Goal: Transaction & Acquisition: Purchase product/service

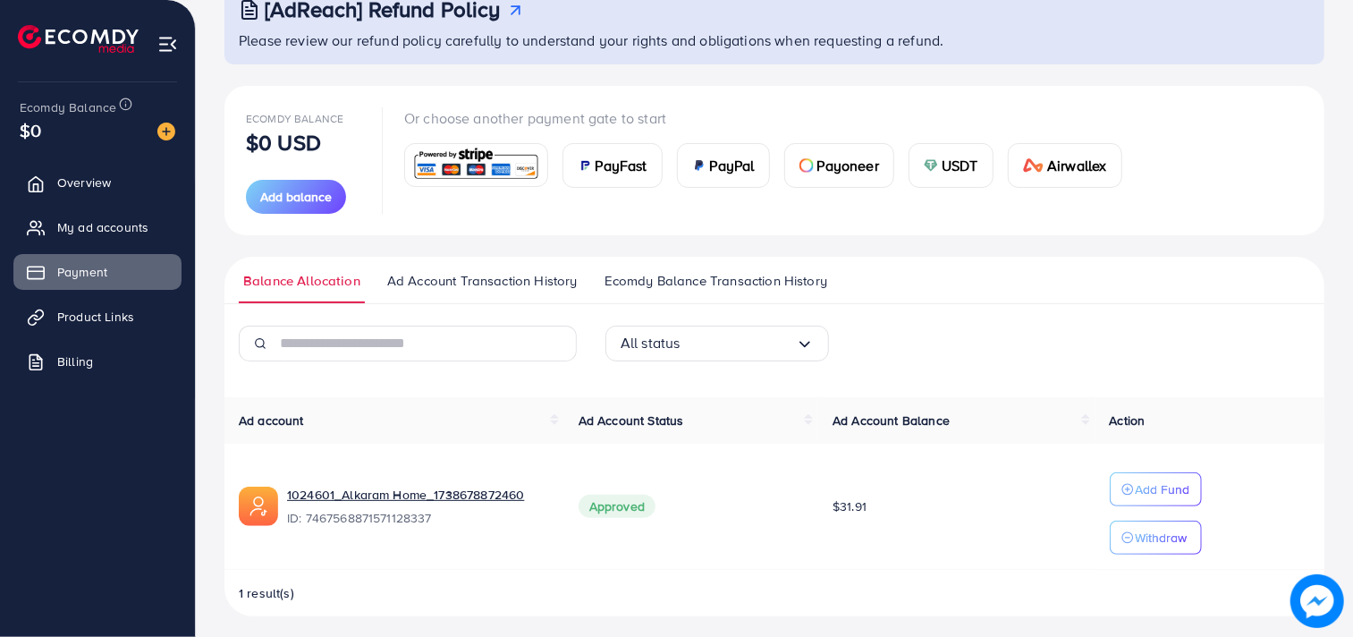
scroll to position [136, 0]
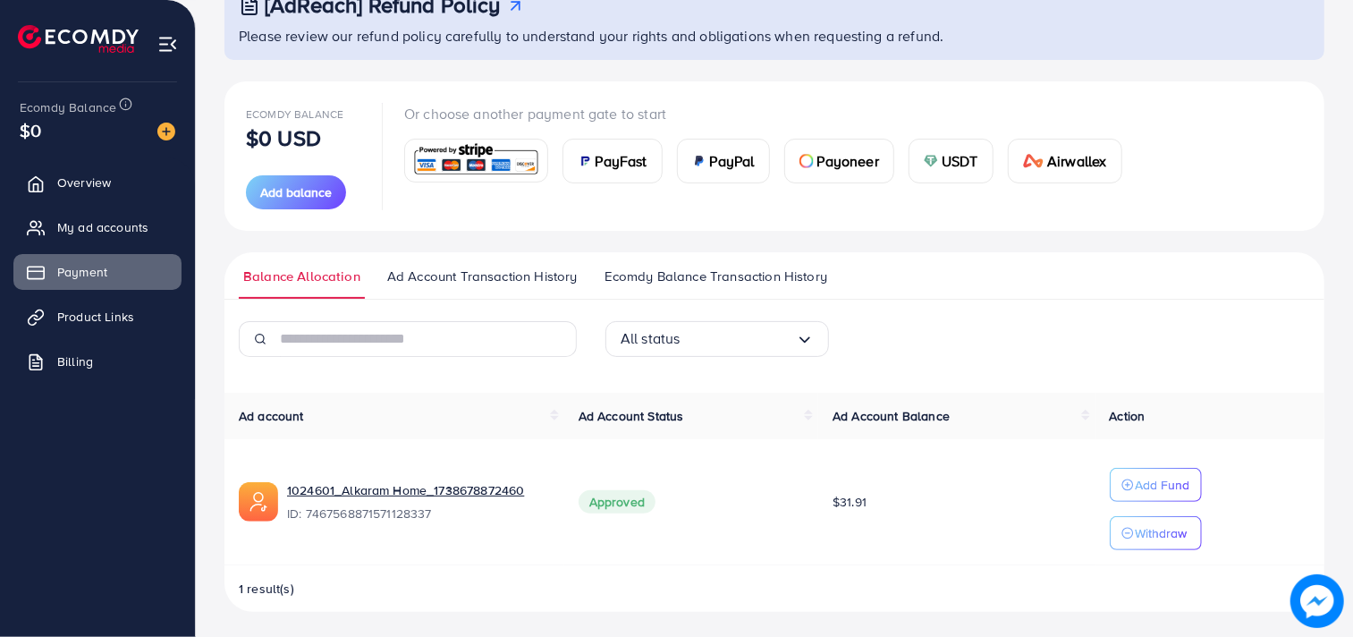
scroll to position [136, 0]
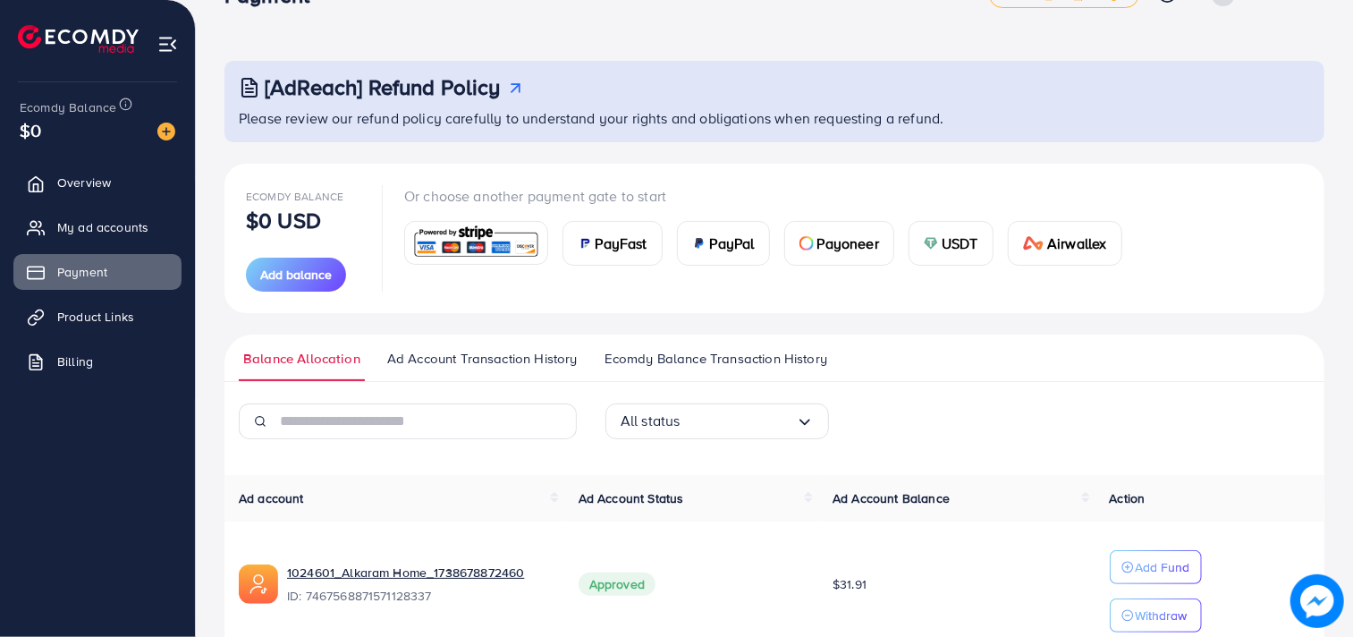
scroll to position [136, 0]
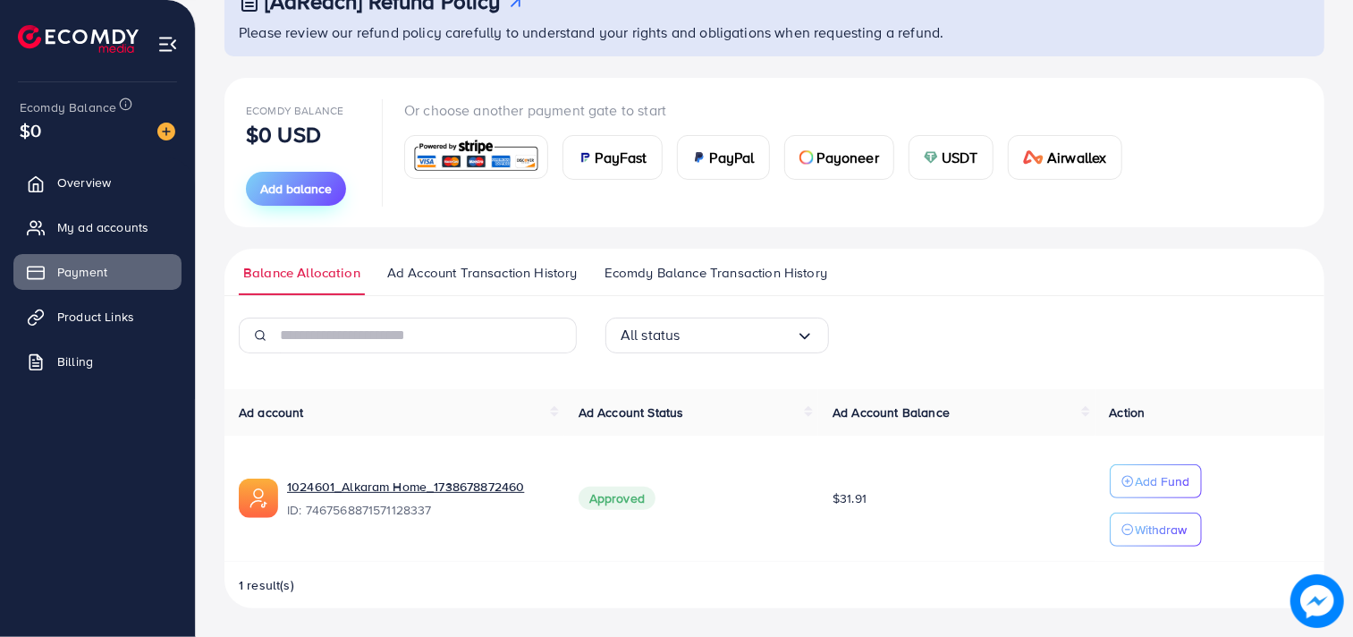
click at [298, 186] on span "Add balance" at bounding box center [296, 189] width 72 height 18
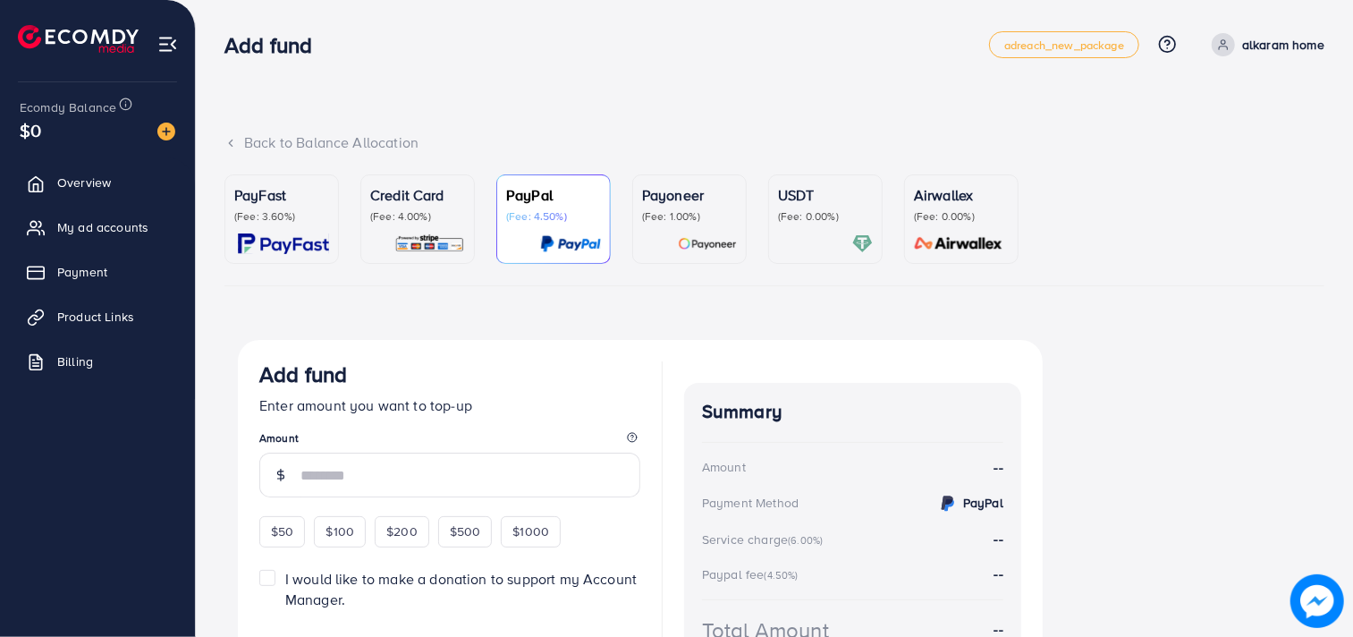
click at [448, 215] on p "(Fee: 4.00%)" at bounding box center [417, 216] width 95 height 14
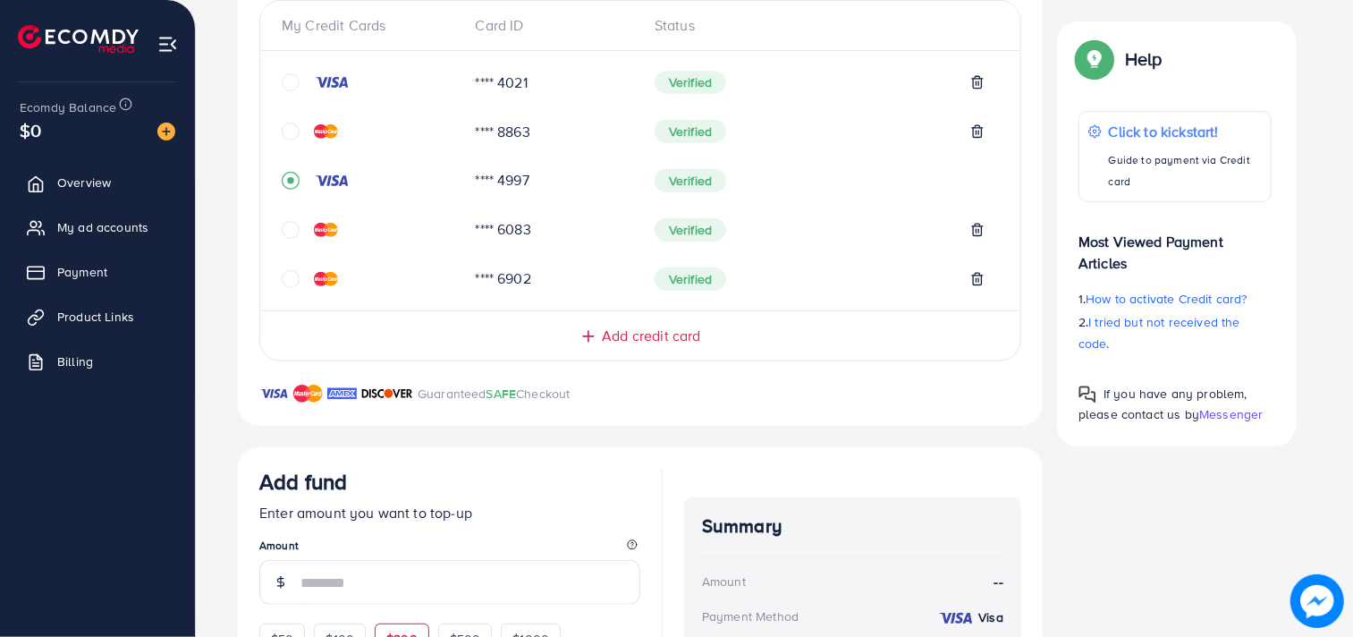
scroll to position [637, 0]
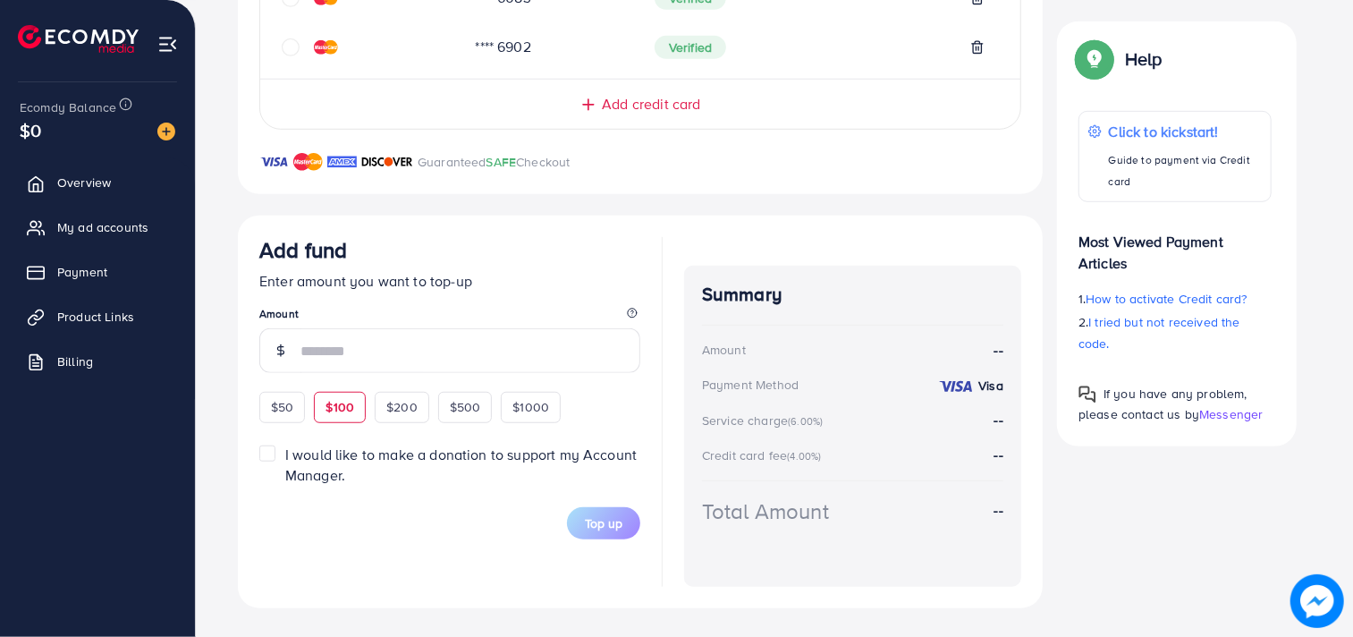
click at [329, 416] on div "$100" at bounding box center [340, 407] width 52 height 30
type input "***"
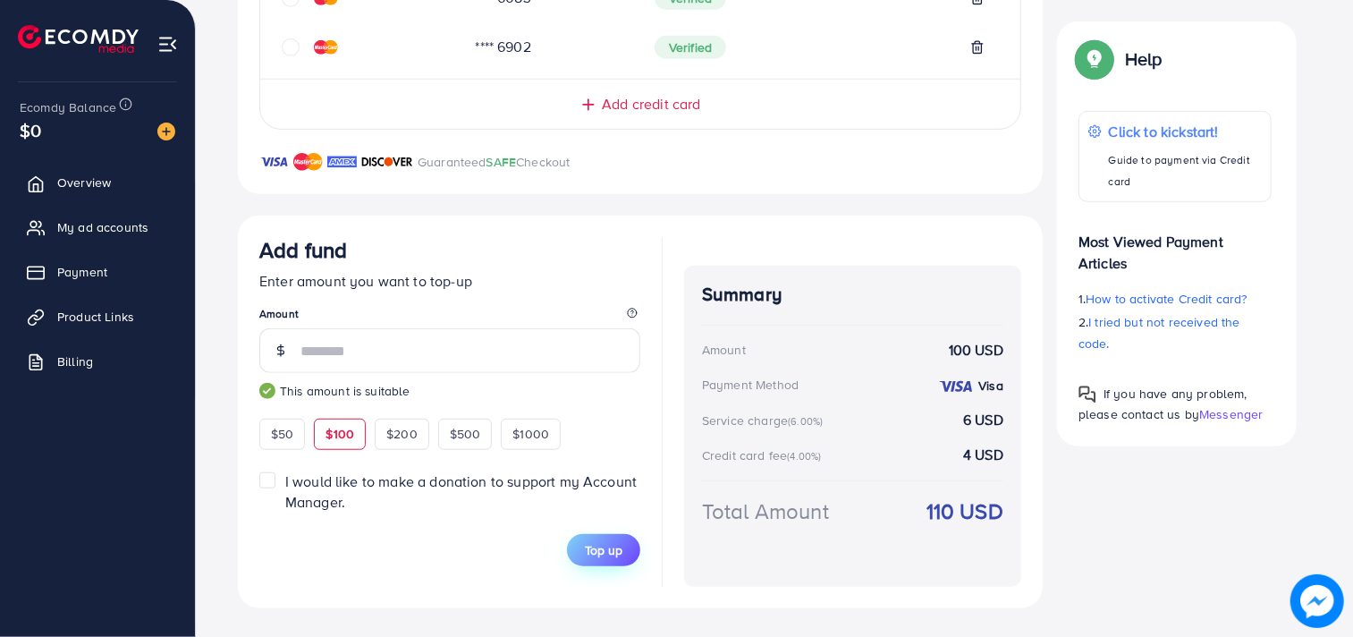
click at [600, 547] on span "Top up" at bounding box center [604, 550] width 38 height 18
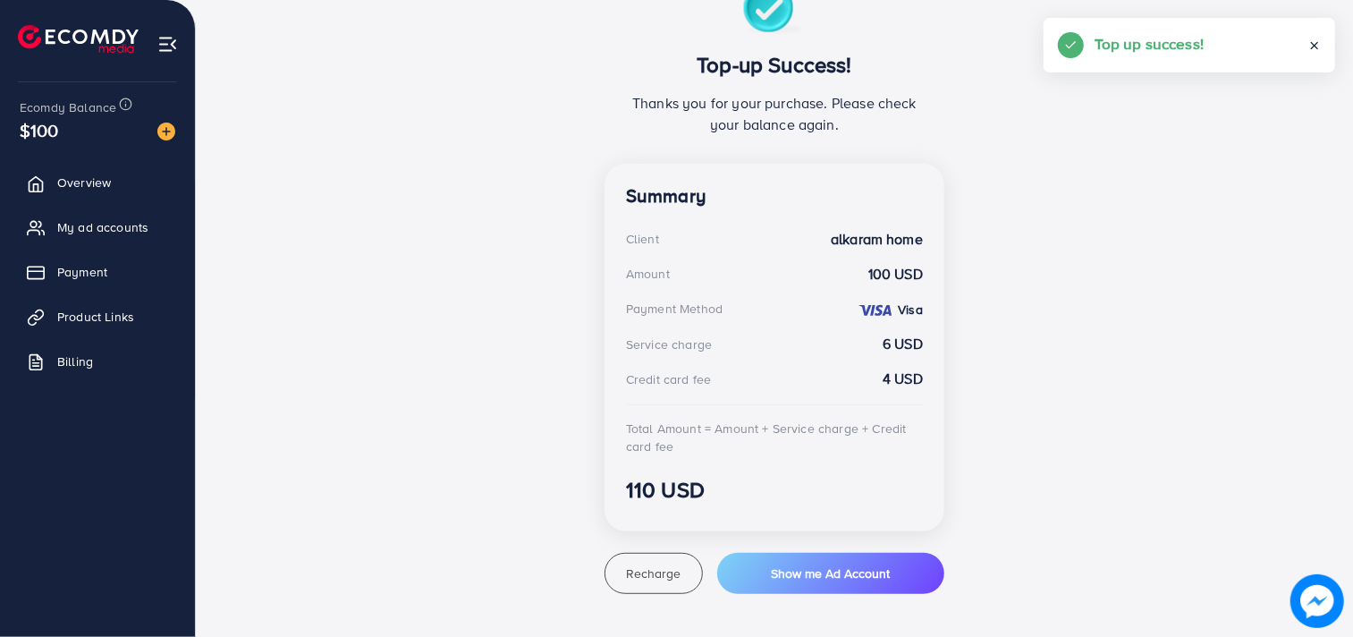
scroll to position [356, 0]
click at [92, 277] on span "Payment" at bounding box center [87, 272] width 50 height 18
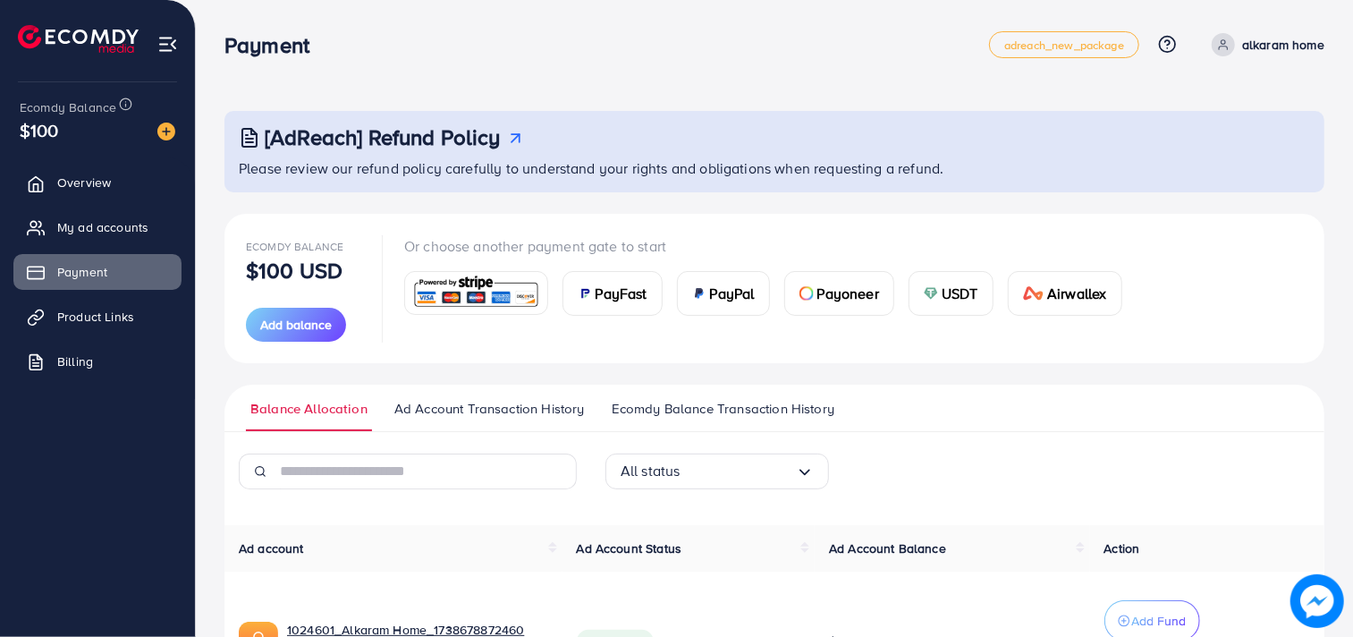
scroll to position [150, 0]
